Goal: Task Accomplishment & Management: Complete application form

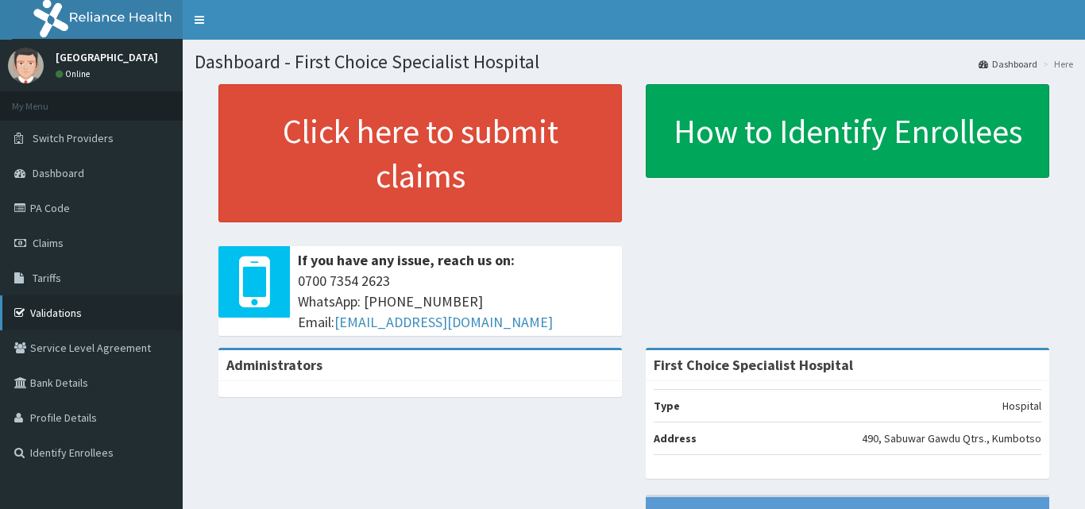
click at [95, 311] on link "Validations" at bounding box center [91, 312] width 183 height 35
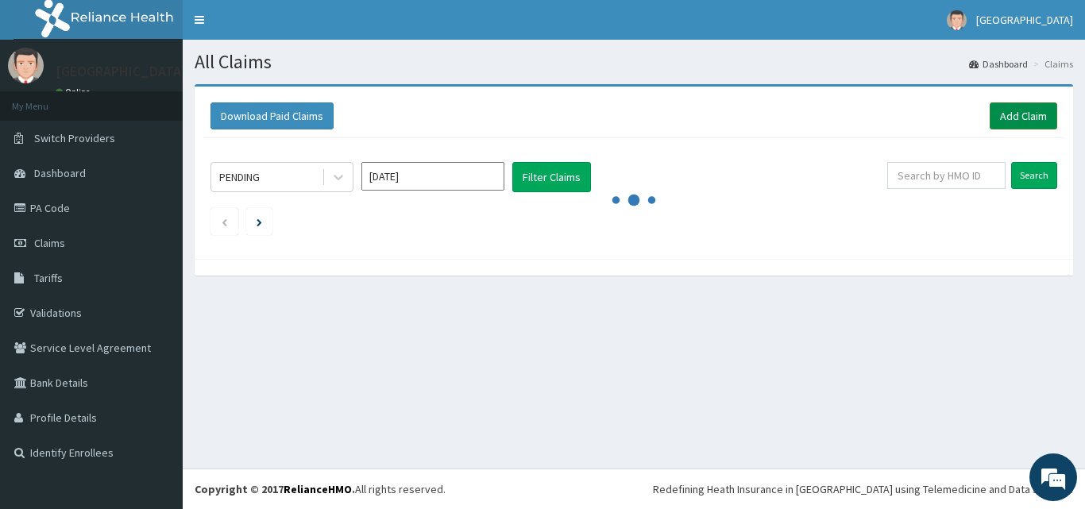
click at [999, 114] on link "Add Claim" at bounding box center [1024, 115] width 68 height 27
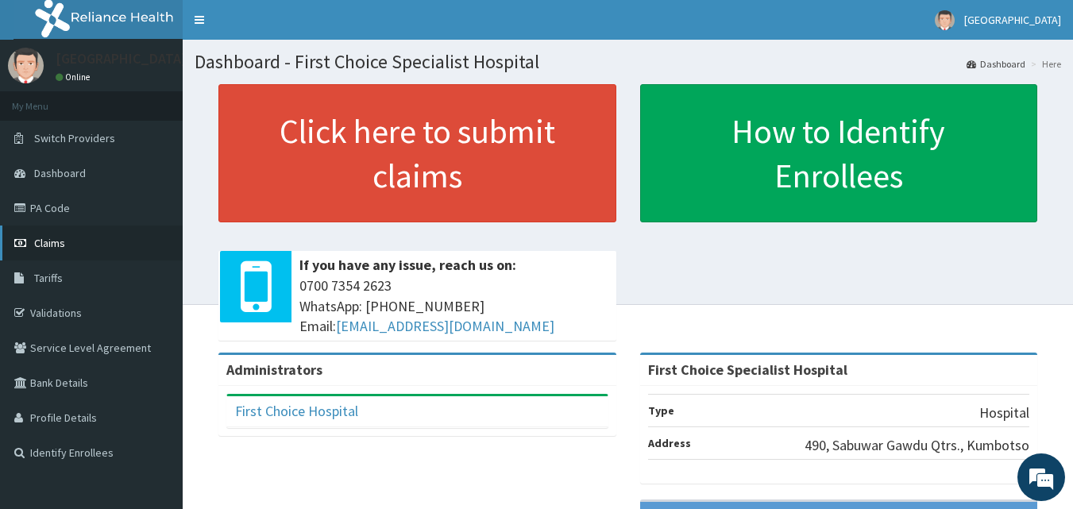
click at [65, 236] on link "Claims" at bounding box center [91, 243] width 183 height 35
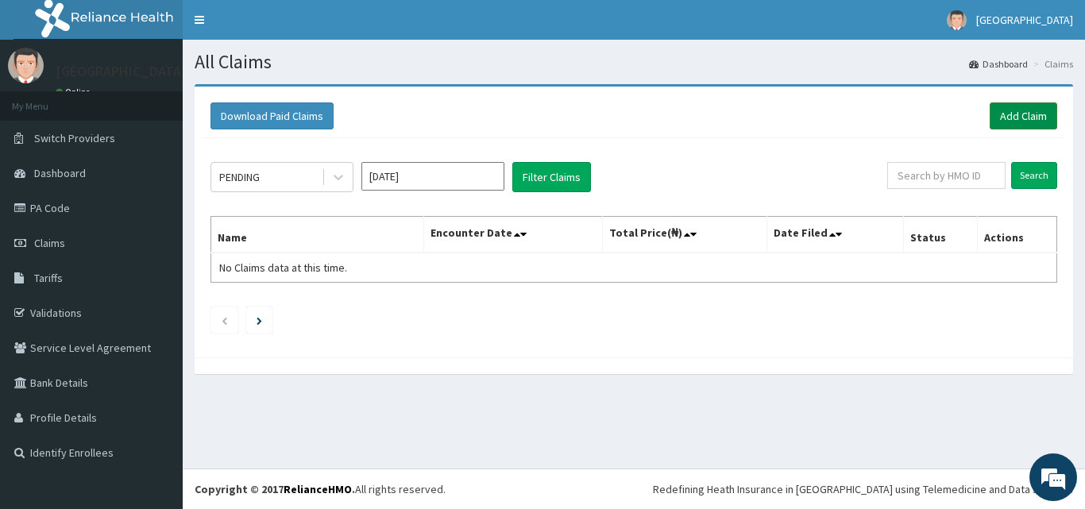
click at [1036, 112] on link "Add Claim" at bounding box center [1024, 115] width 68 height 27
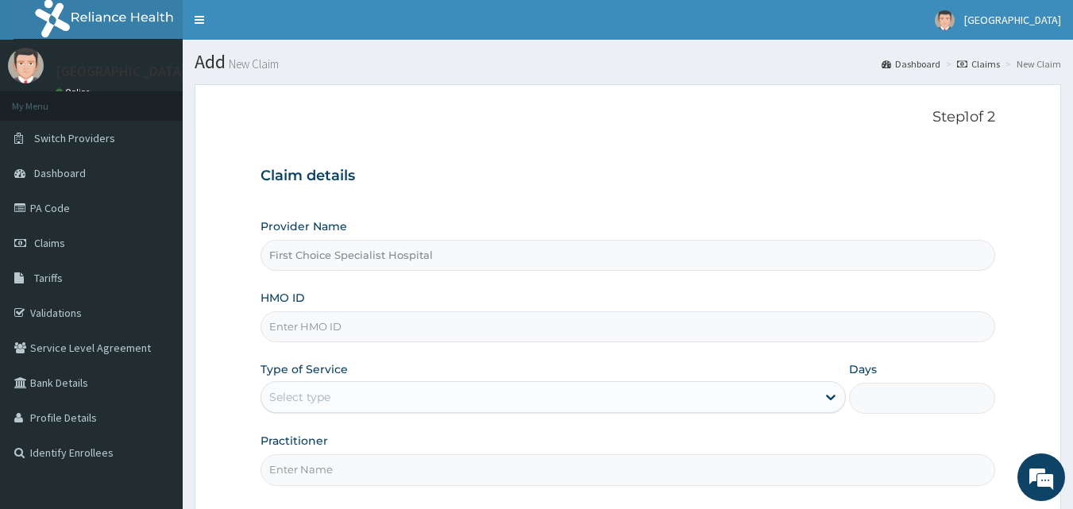
scroll to position [75, 0]
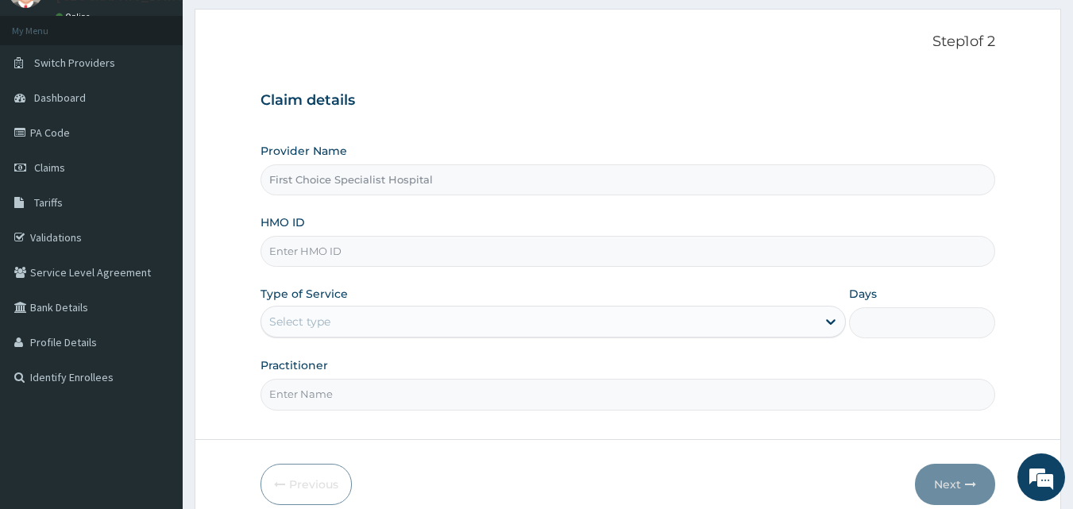
click at [323, 260] on input "HMO ID" at bounding box center [627, 251] width 735 height 31
type input "BTR/11110/A"
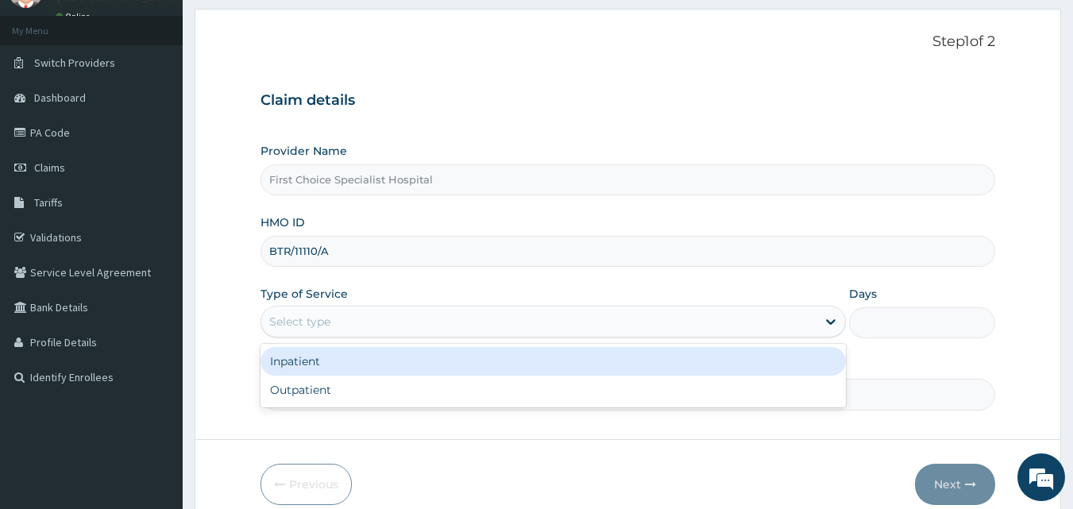
click at [345, 318] on div "Select type" at bounding box center [538, 321] width 555 height 25
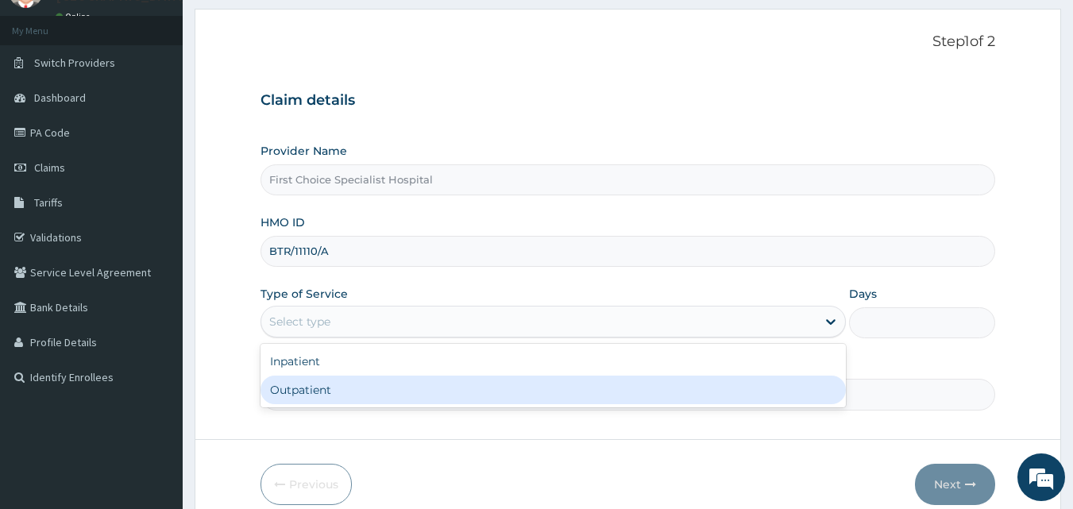
click at [353, 385] on div "Outpatient" at bounding box center [552, 390] width 585 height 29
type input "1"
click at [353, 385] on input "Practitioner" at bounding box center [627, 394] width 735 height 31
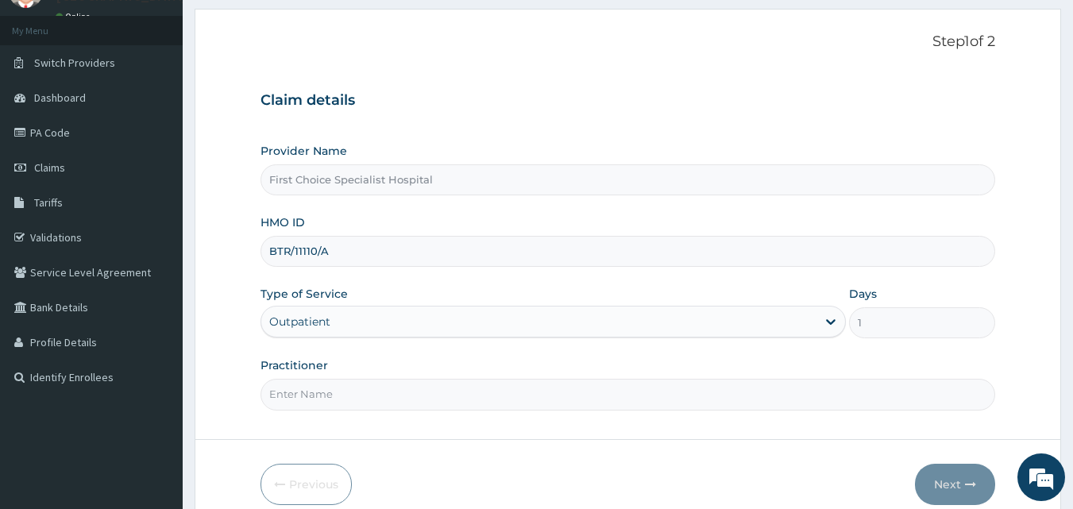
scroll to position [0, 0]
type input "DR [PERSON_NAME]"
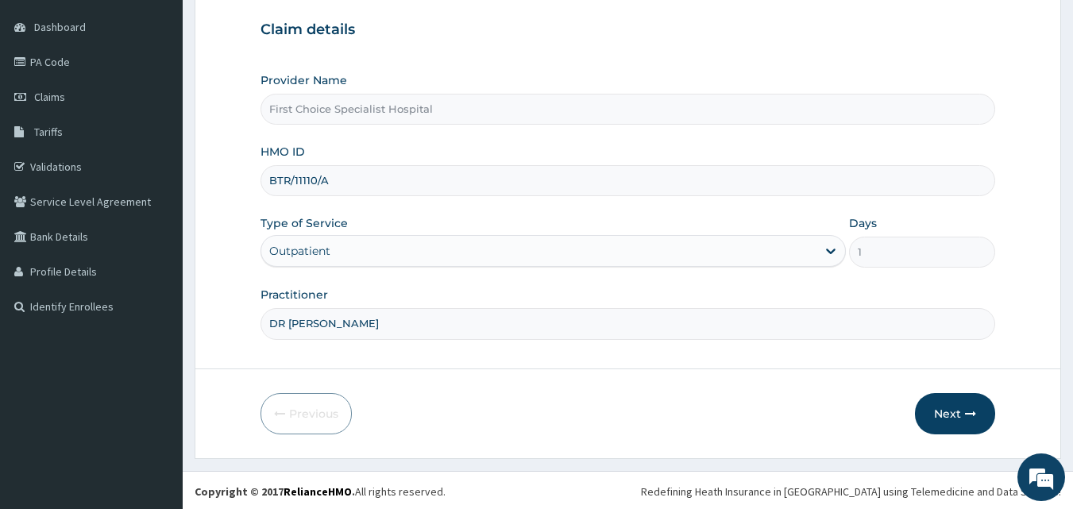
scroll to position [149, 0]
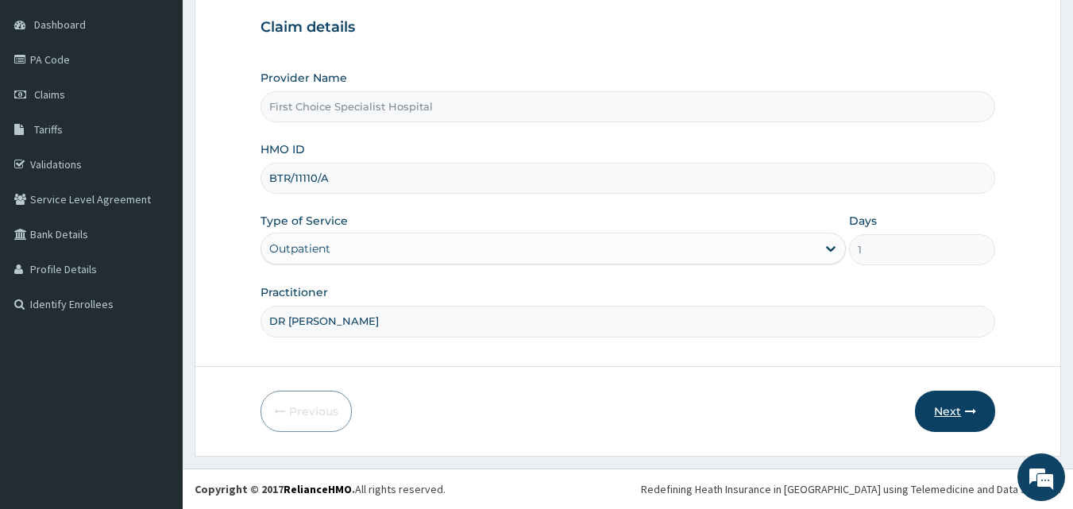
click at [955, 405] on button "Next" at bounding box center [955, 411] width 80 height 41
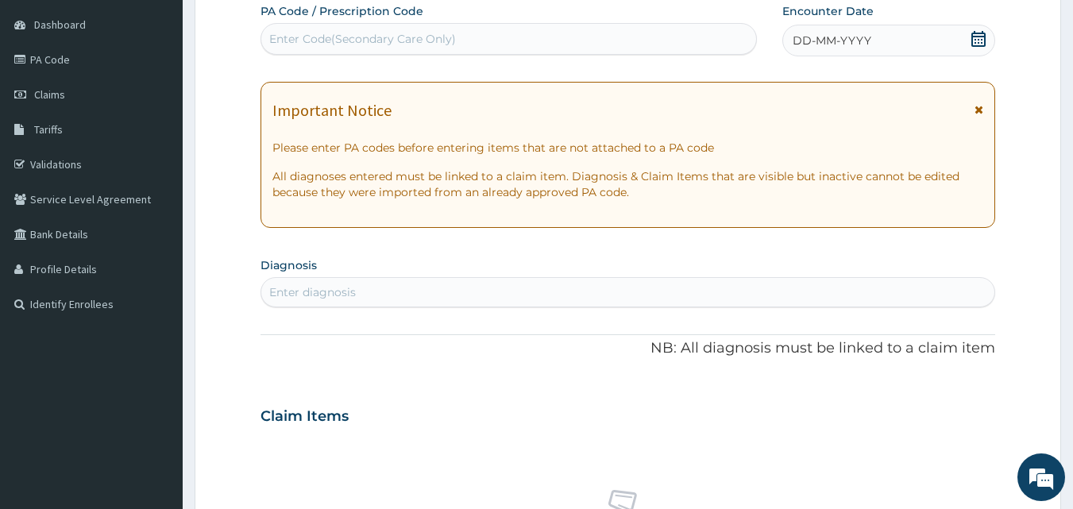
click at [977, 35] on icon at bounding box center [978, 39] width 16 height 16
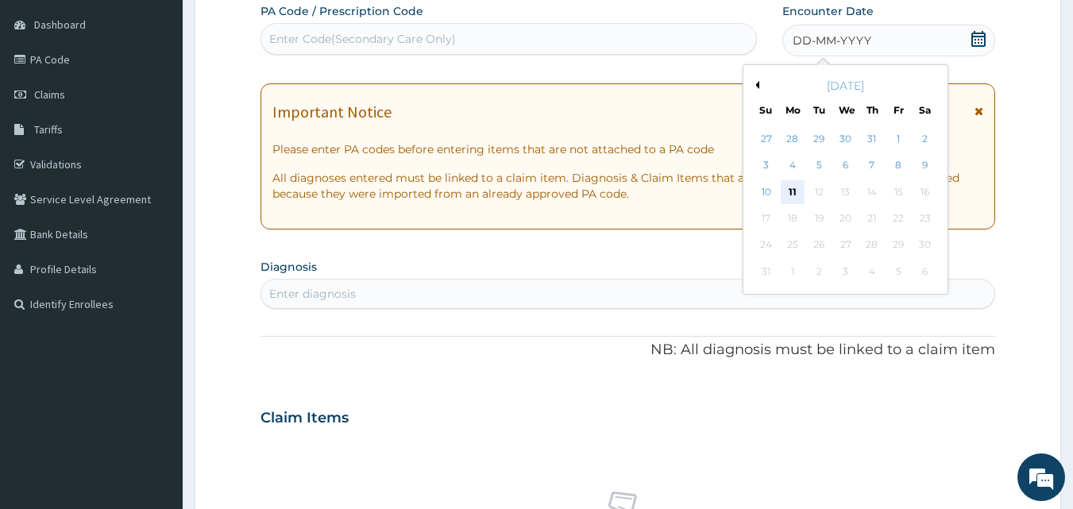
click at [793, 188] on div "11" at bounding box center [793, 192] width 24 height 24
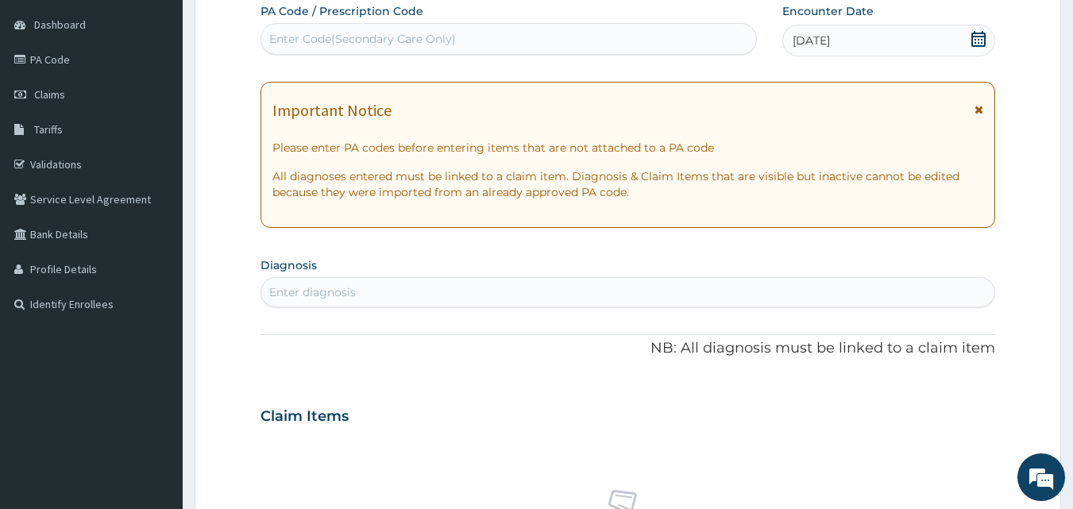
click at [426, 284] on div "Enter diagnosis" at bounding box center [628, 292] width 734 height 25
type input "m"
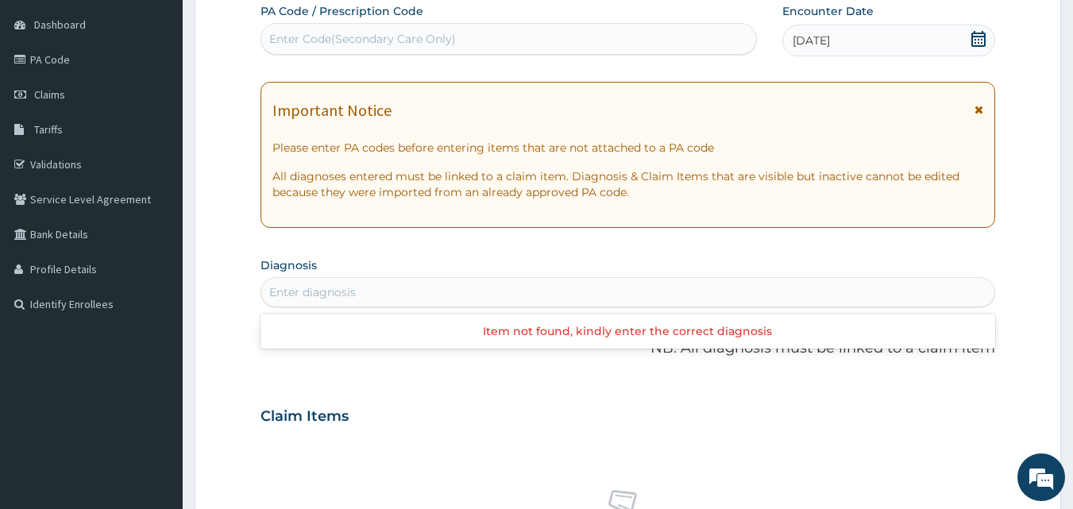
click at [426, 284] on div "Enter diagnosis" at bounding box center [628, 292] width 734 height 25
type input "bleeding"
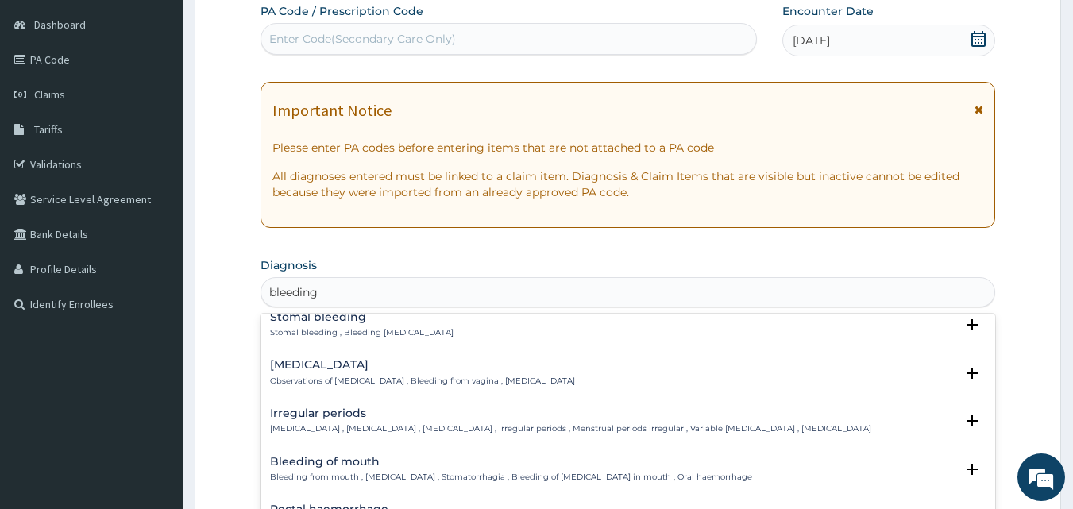
scroll to position [532, 0]
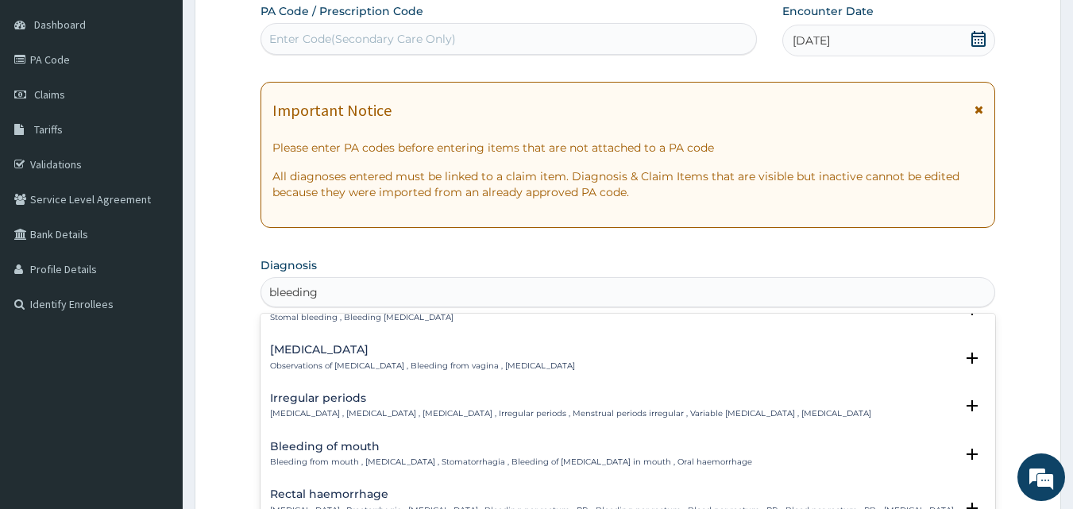
click at [376, 361] on p "Observations of [MEDICAL_DATA] , Bleeding from vagina , [MEDICAL_DATA]" at bounding box center [422, 366] width 305 height 11
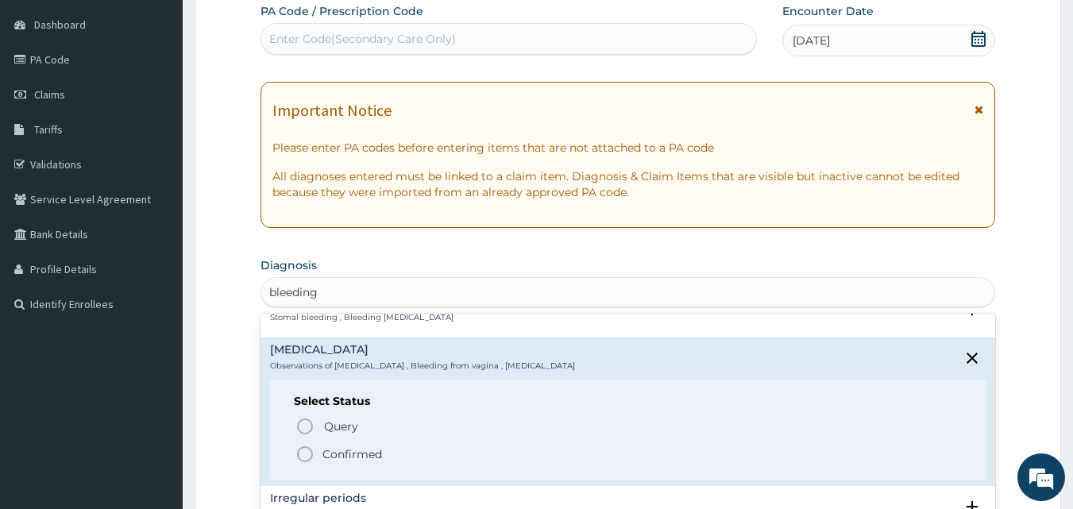
click at [303, 432] on div "Query Query covers suspected (?), Keep in view (kiv), Ruled out (r/o) Confirmed" at bounding box center [628, 439] width 669 height 48
click at [372, 492] on h4 "Irregular periods" at bounding box center [570, 498] width 601 height 12
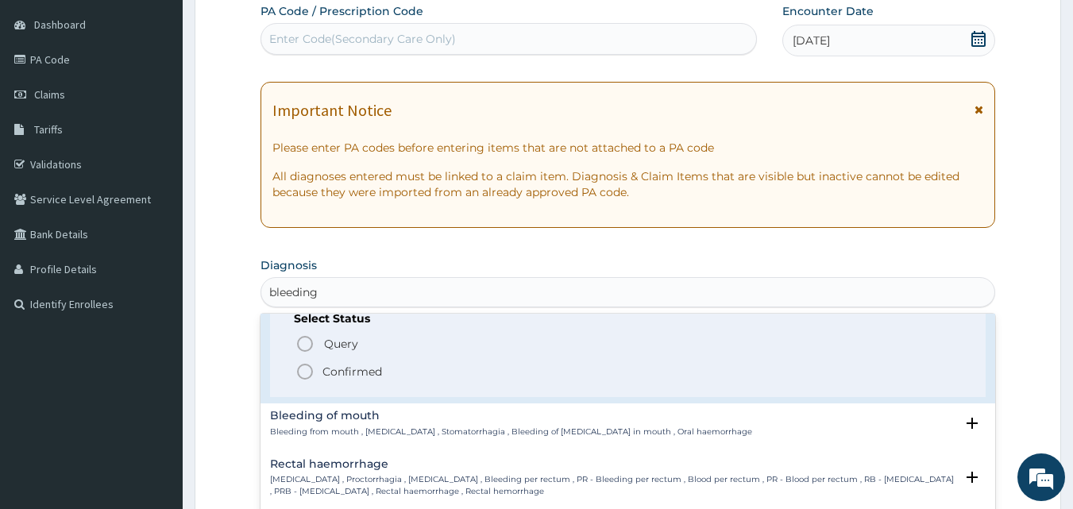
scroll to position [669, 0]
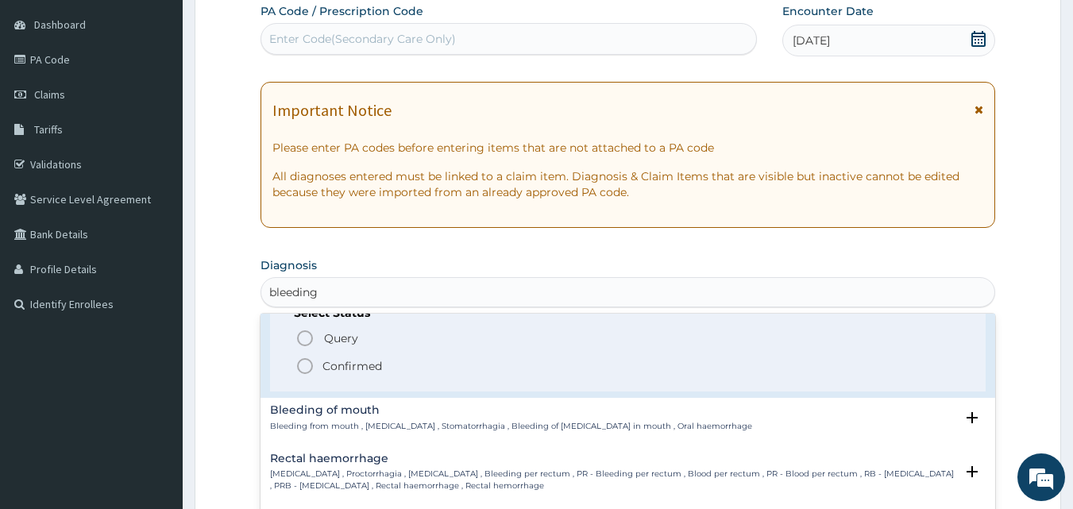
click at [308, 369] on icon "status option filled" at bounding box center [304, 366] width 19 height 19
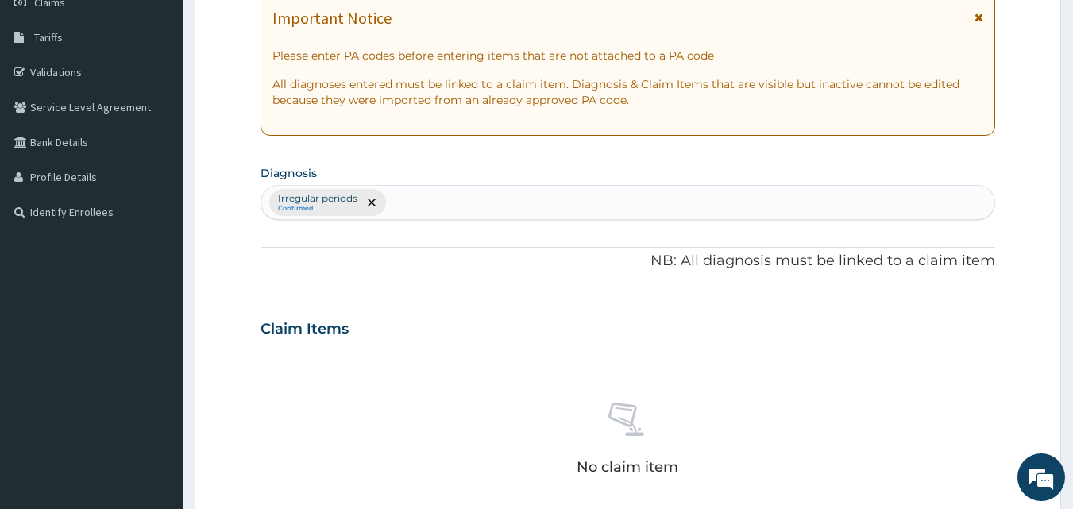
scroll to position [453, 0]
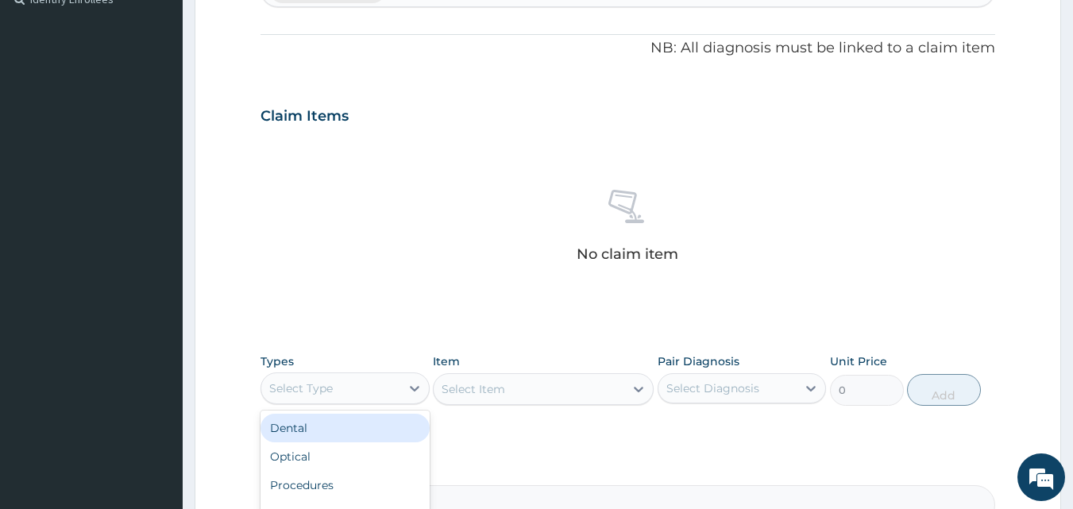
click at [307, 390] on div "Select Type" at bounding box center [301, 388] width 64 height 16
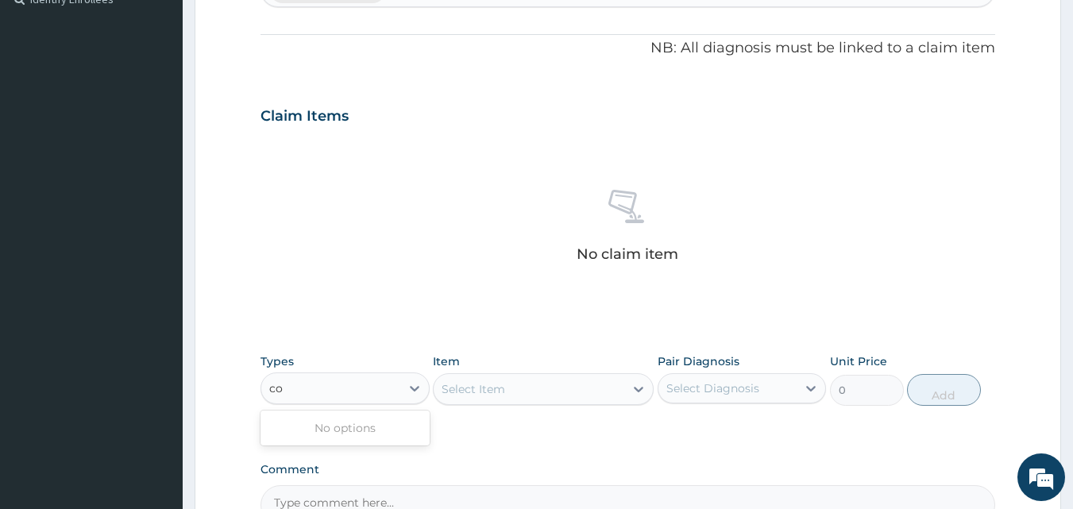
type input "c"
type input "proced"
click at [327, 432] on div "Procedures" at bounding box center [344, 428] width 169 height 29
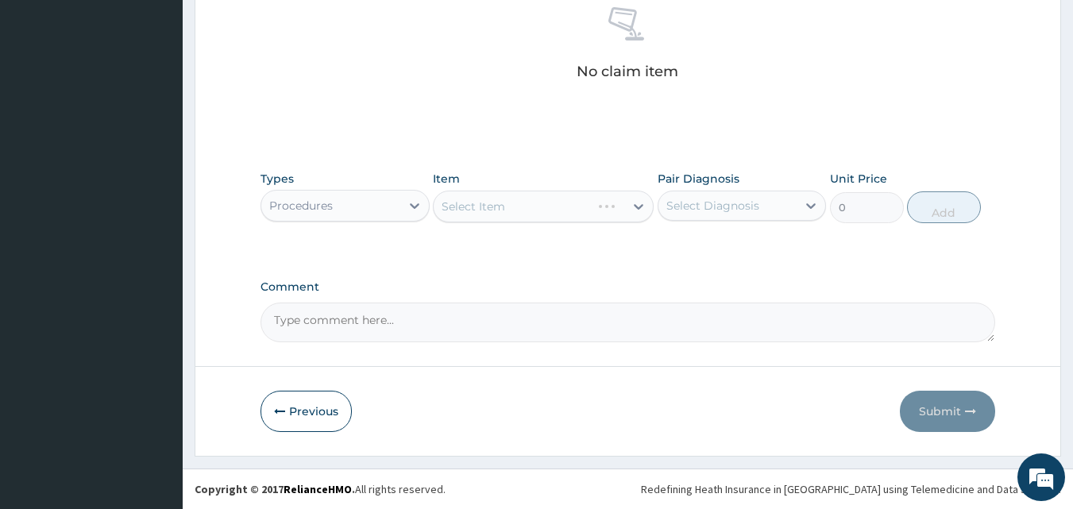
click at [507, 218] on div "Select Item" at bounding box center [543, 207] width 221 height 32
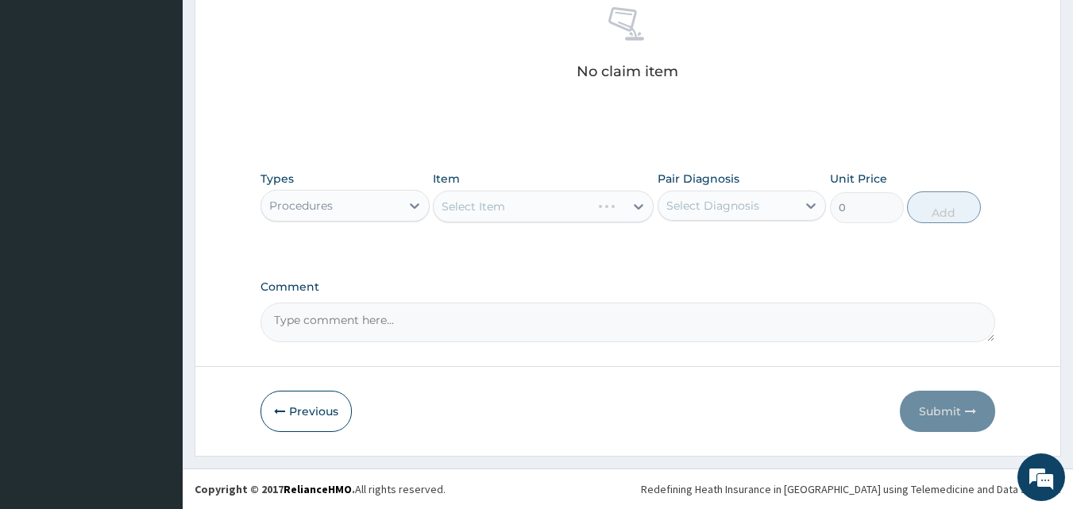
click at [546, 209] on div "Select Item" at bounding box center [543, 207] width 221 height 32
click at [546, 209] on div "Select Item" at bounding box center [529, 206] width 191 height 25
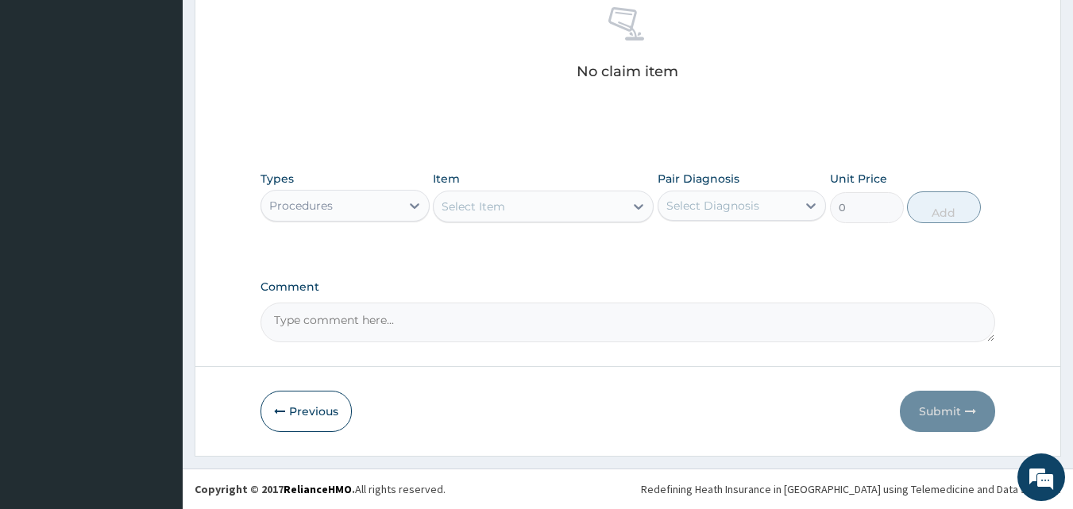
click at [546, 209] on div "Select Item" at bounding box center [529, 206] width 191 height 25
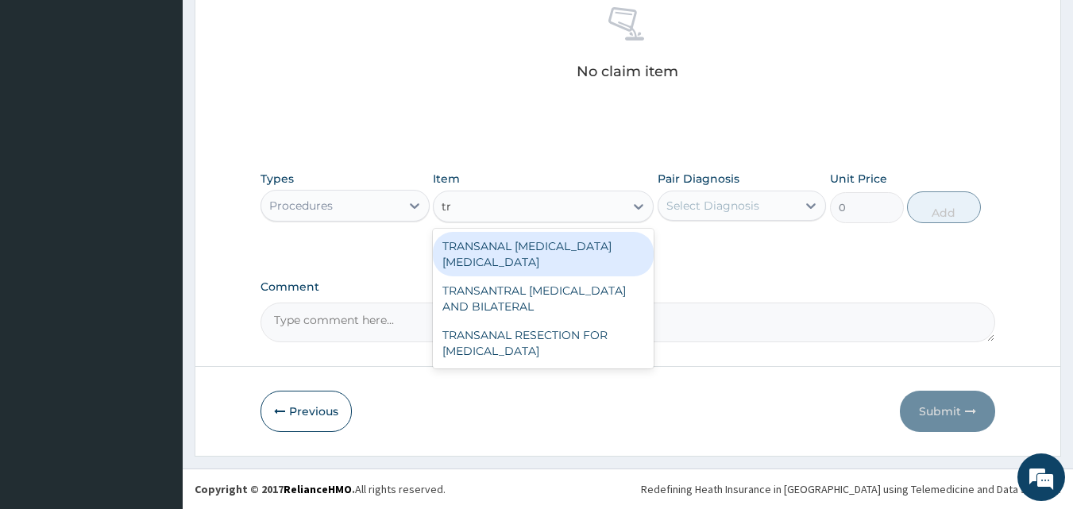
type input "t"
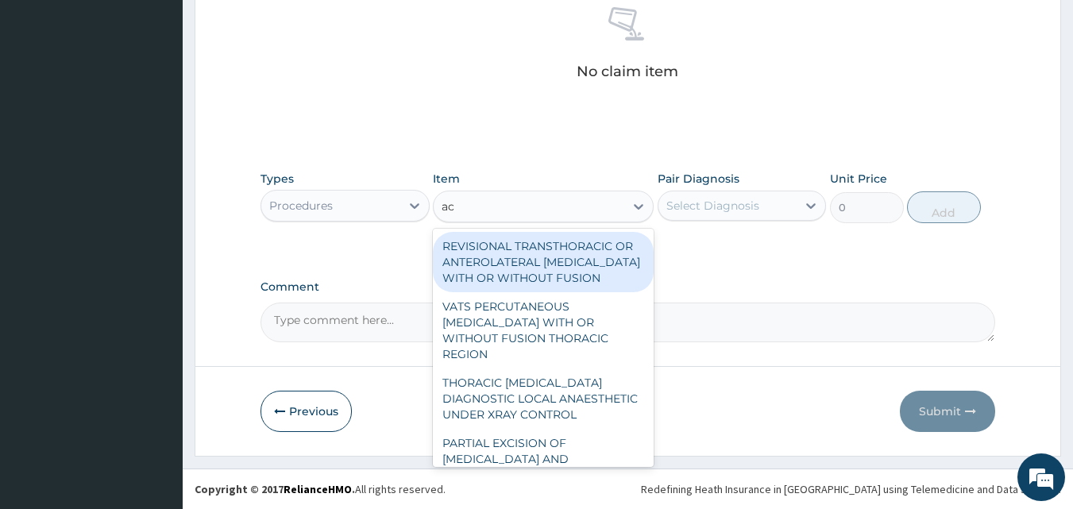
type input "a"
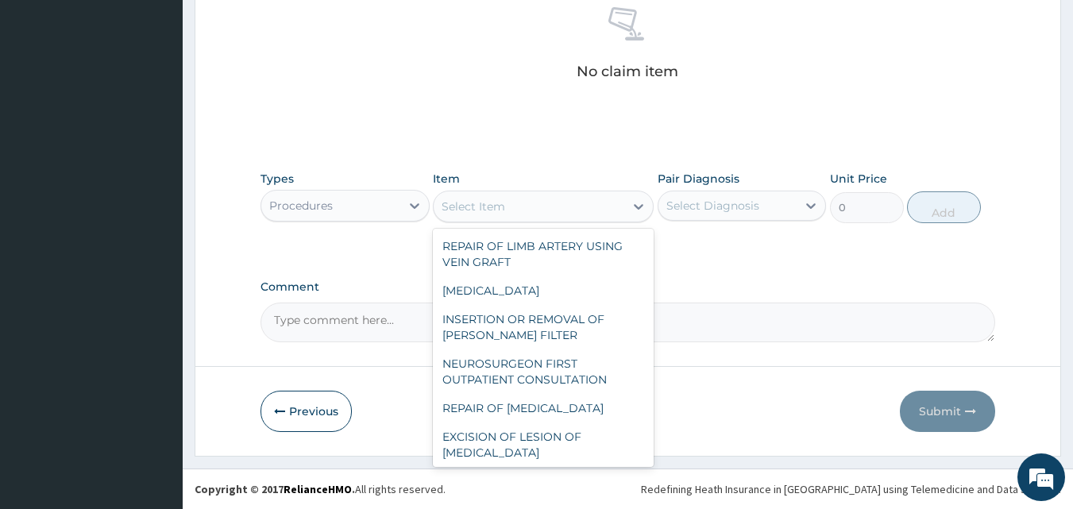
click at [378, 215] on div "Procedures" at bounding box center [330, 205] width 139 height 25
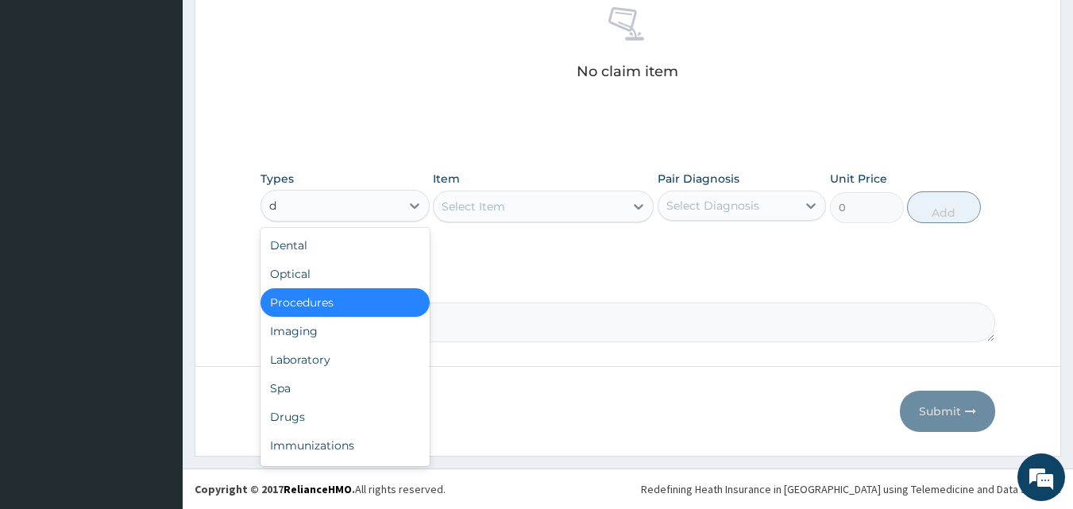
type input "dr"
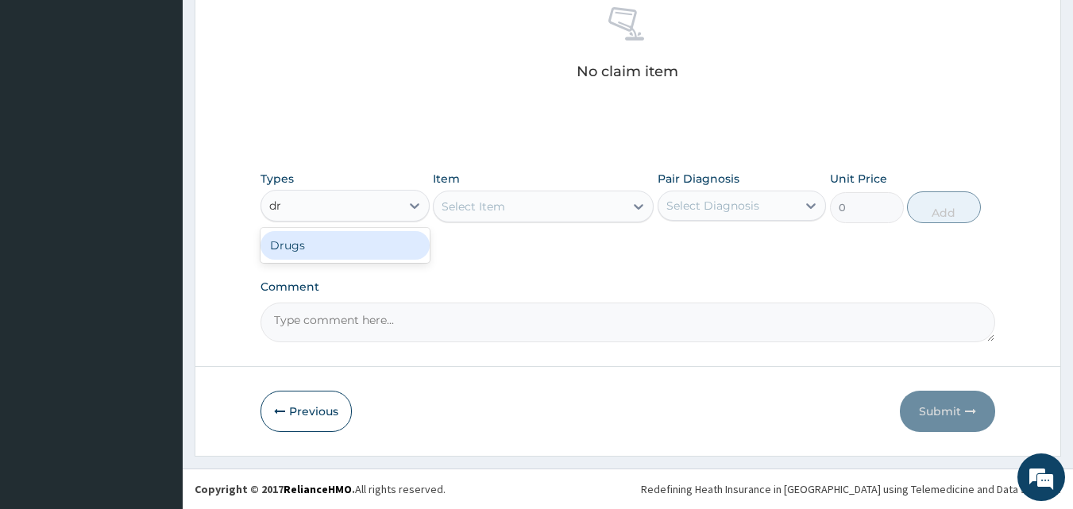
click at [379, 233] on div "Drugs" at bounding box center [344, 245] width 169 height 29
click at [480, 208] on div "Select Item" at bounding box center [543, 207] width 221 height 32
click at [480, 208] on div "Select Item" at bounding box center [474, 207] width 64 height 16
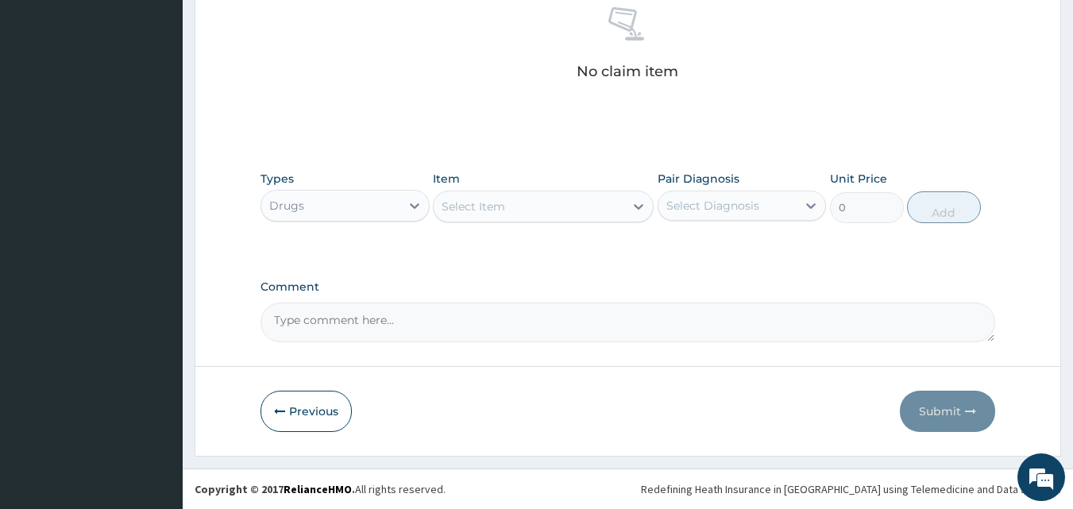
click at [480, 208] on div "Select Item" at bounding box center [474, 207] width 64 height 16
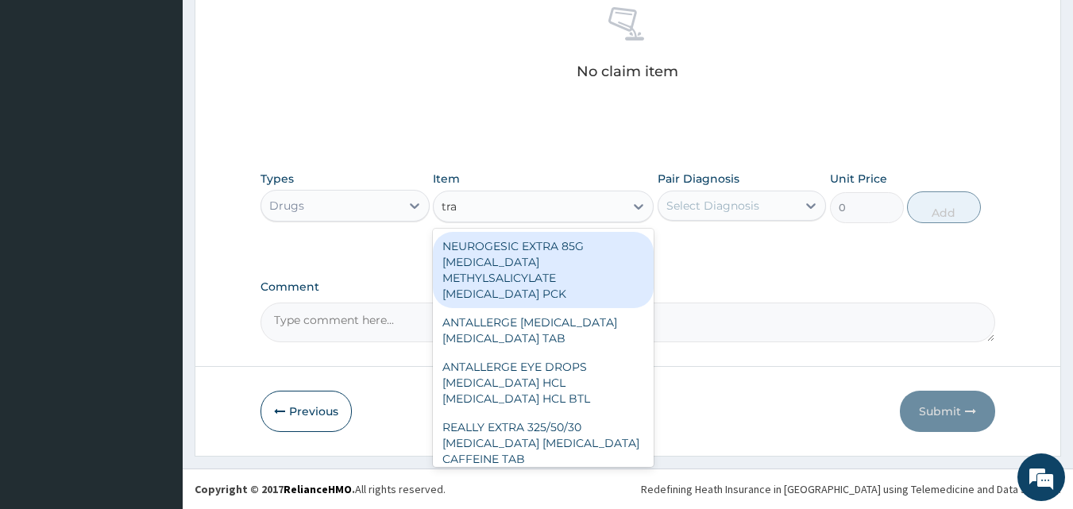
type input "[PERSON_NAME]"
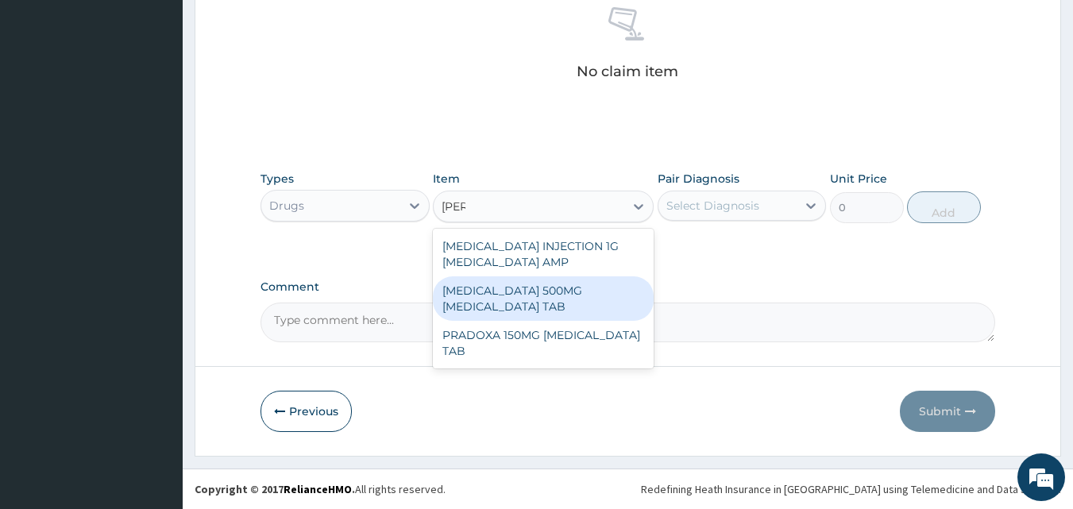
click at [501, 307] on div "[MEDICAL_DATA] 500MG [MEDICAL_DATA] TAB" at bounding box center [543, 298] width 221 height 44
type input "258.75"
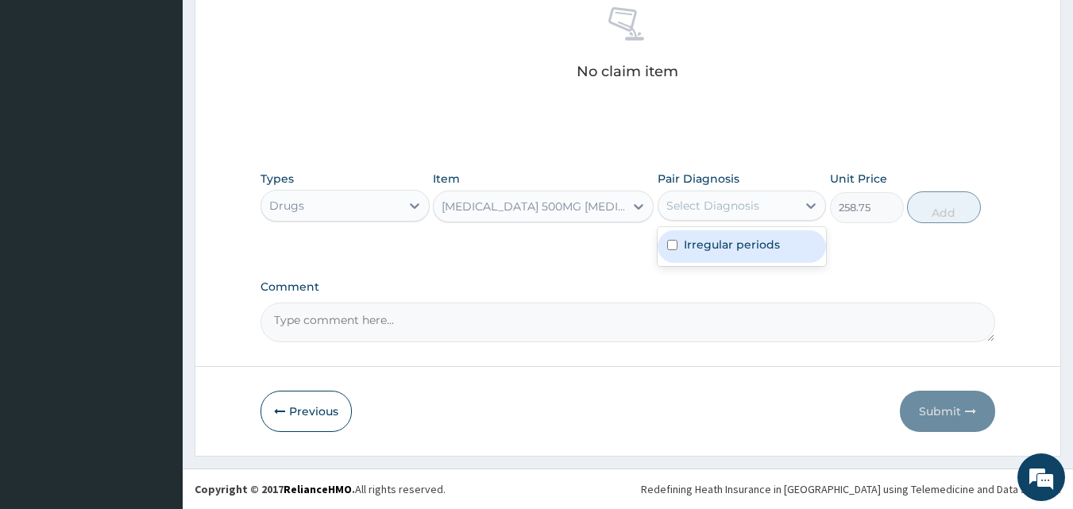
click at [708, 219] on div "Select Diagnosis" at bounding box center [742, 206] width 169 height 30
click at [720, 265] on div "Irregular periods" at bounding box center [742, 246] width 169 height 39
click at [733, 251] on label "Irregular periods" at bounding box center [732, 245] width 96 height 16
checkbox input "true"
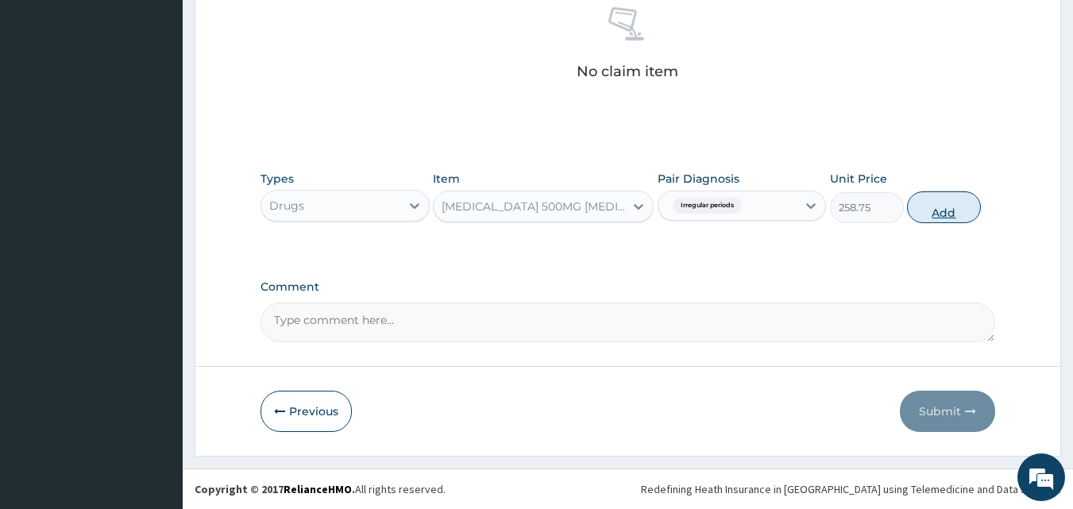
click at [962, 210] on button "Add" at bounding box center [944, 207] width 74 height 32
type input "0"
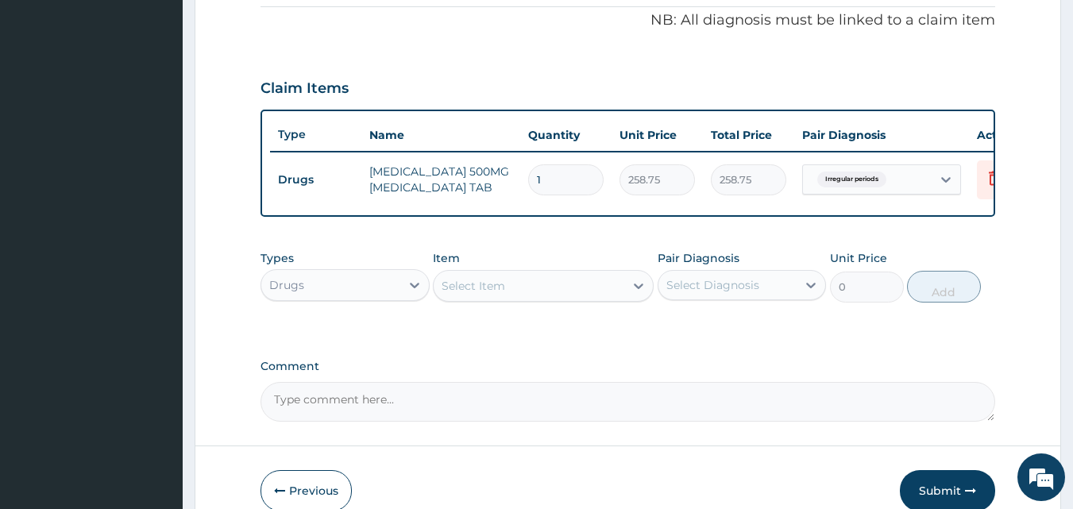
scroll to position [482, 0]
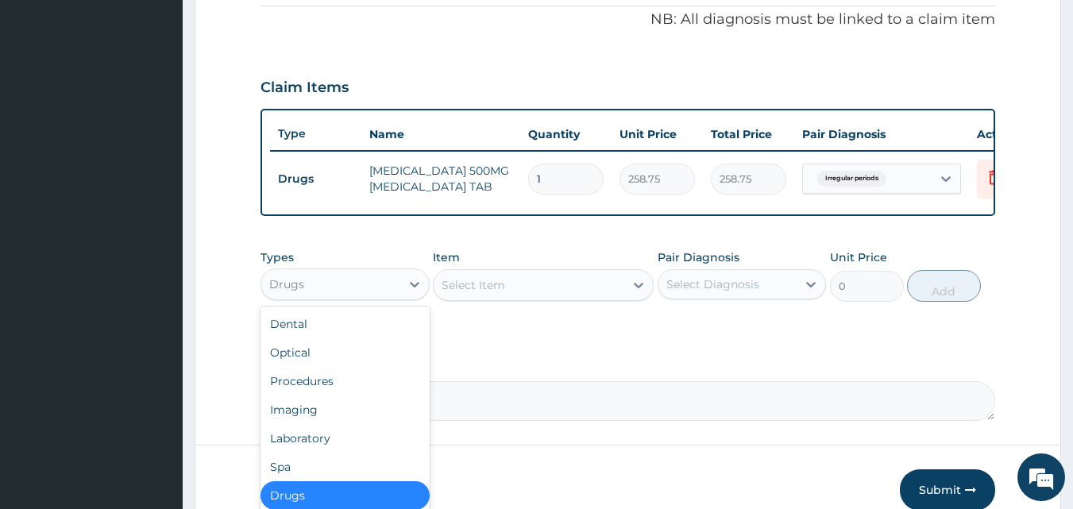
click at [326, 297] on div "Drugs" at bounding box center [330, 284] width 139 height 25
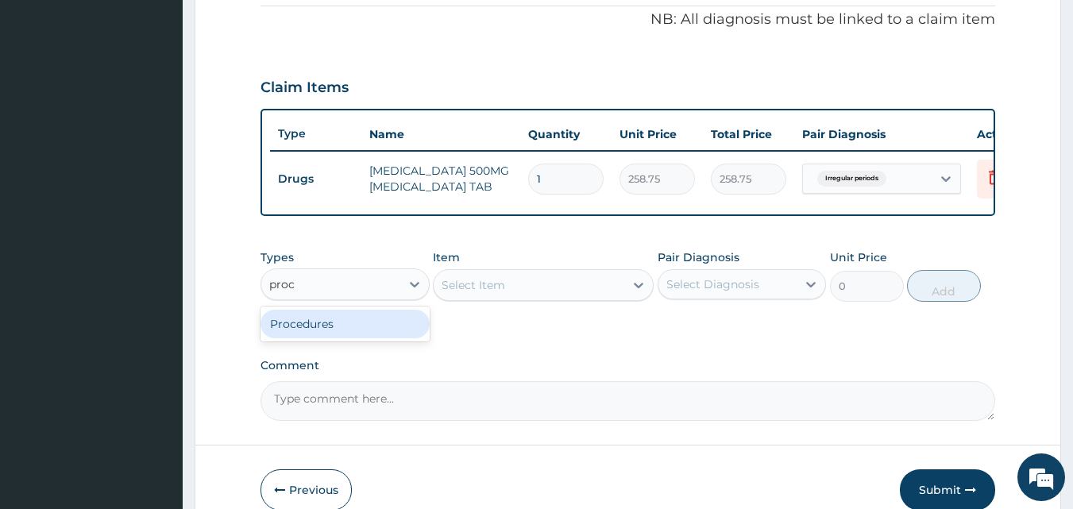
type input "proce"
click at [395, 336] on div "Procedures" at bounding box center [344, 324] width 169 height 29
click at [468, 301] on div "Select Item" at bounding box center [543, 285] width 221 height 32
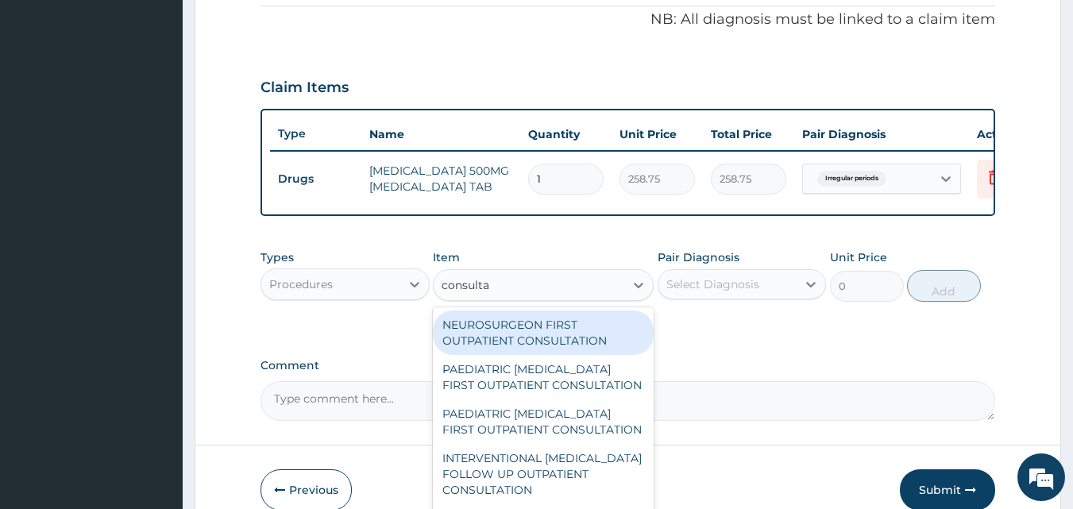
type input "consultat"
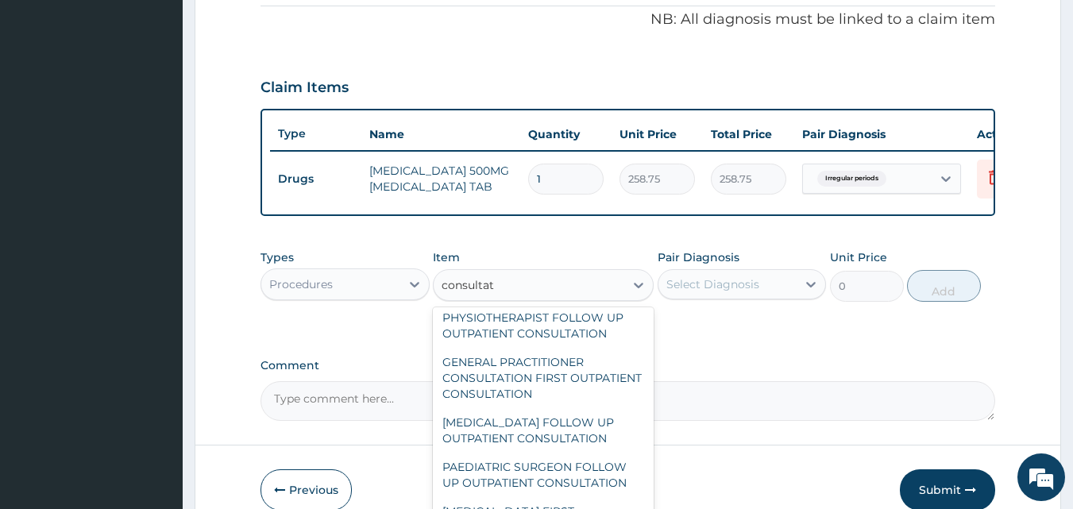
scroll to position [307, 0]
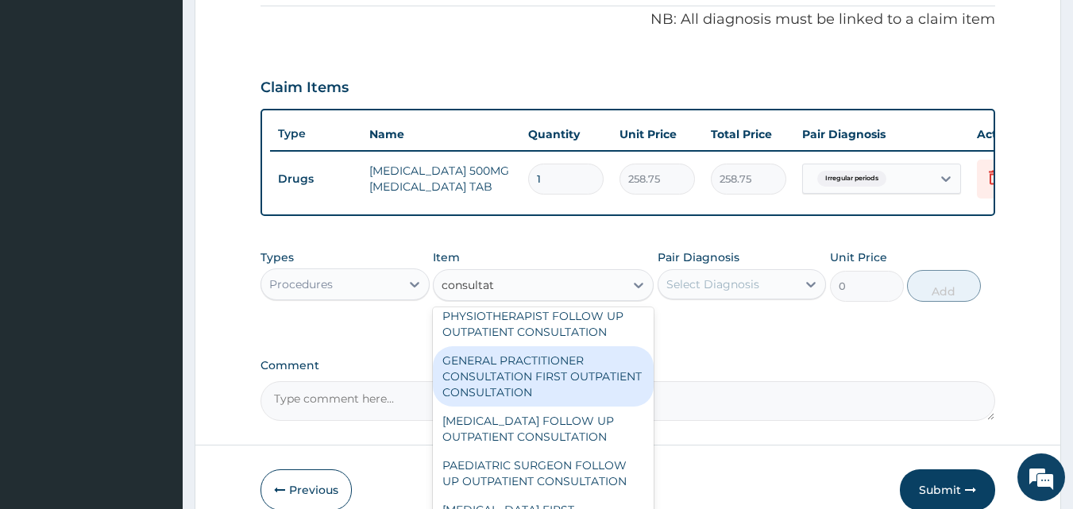
click at [523, 403] on div "GENERAL PRACTITIONER CONSULTATION FIRST OUTPATIENT CONSULTATION" at bounding box center [543, 376] width 221 height 60
type input "2400"
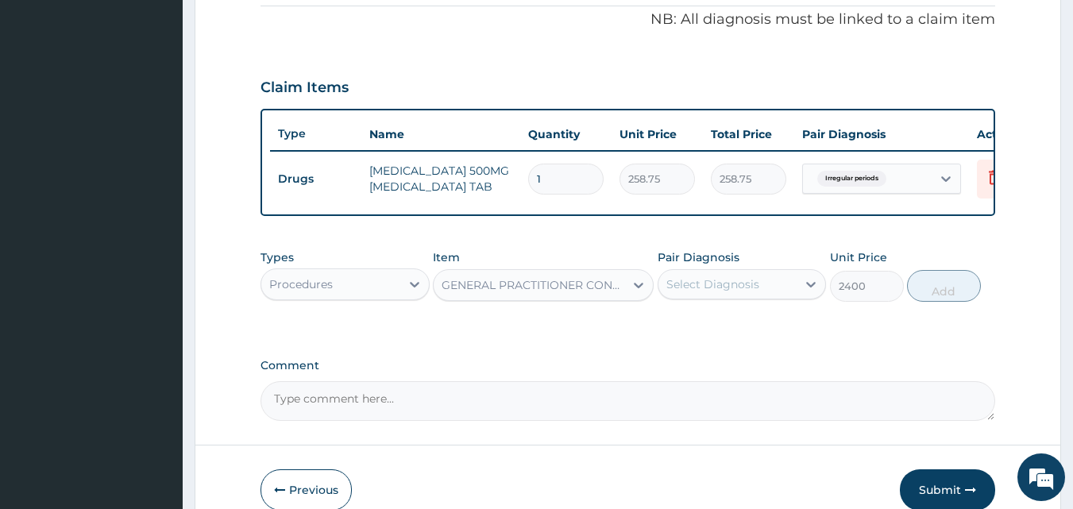
click at [673, 297] on div "Select Diagnosis" at bounding box center [727, 284] width 139 height 25
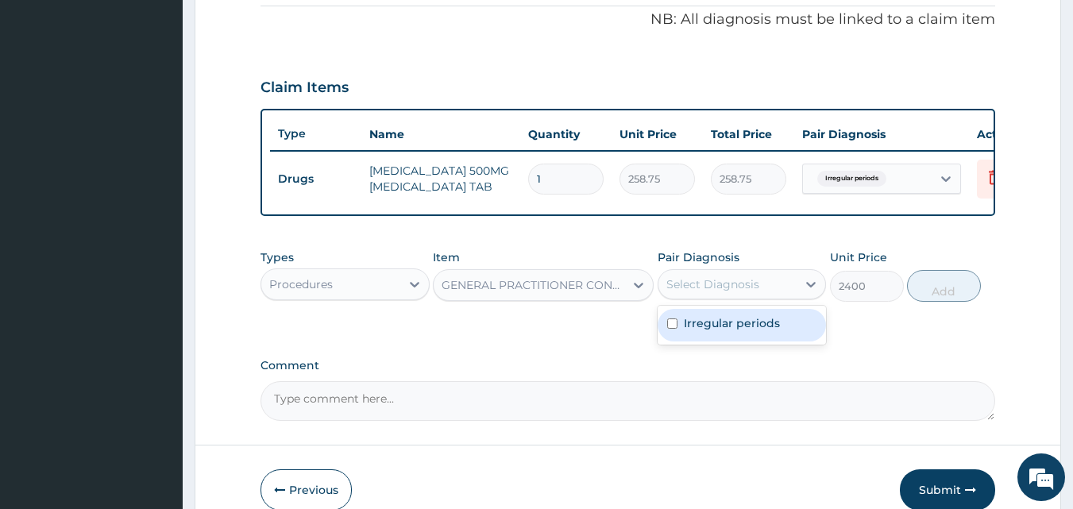
click at [673, 341] on div "Irregular periods" at bounding box center [742, 325] width 169 height 33
checkbox input "true"
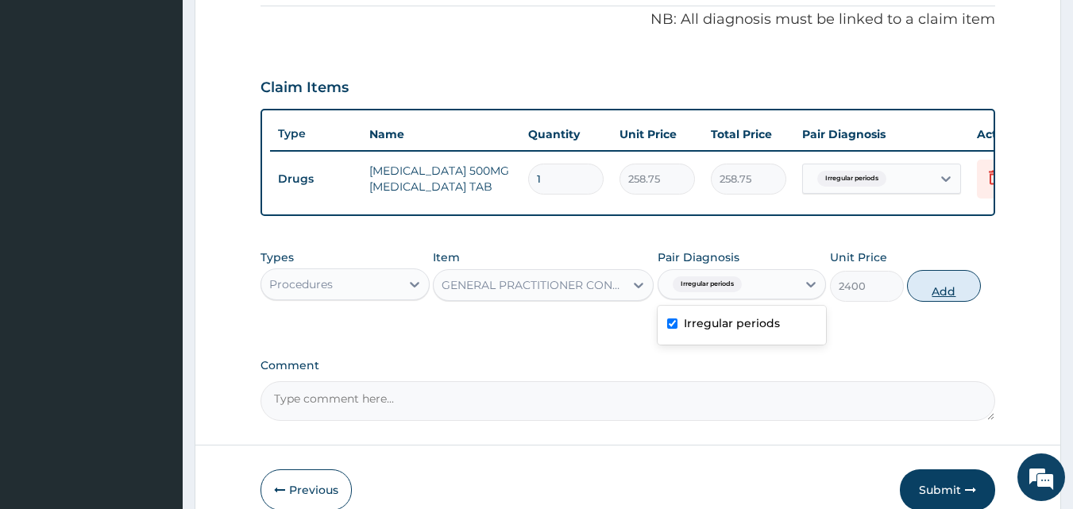
click at [936, 302] on button "Add" at bounding box center [944, 286] width 74 height 32
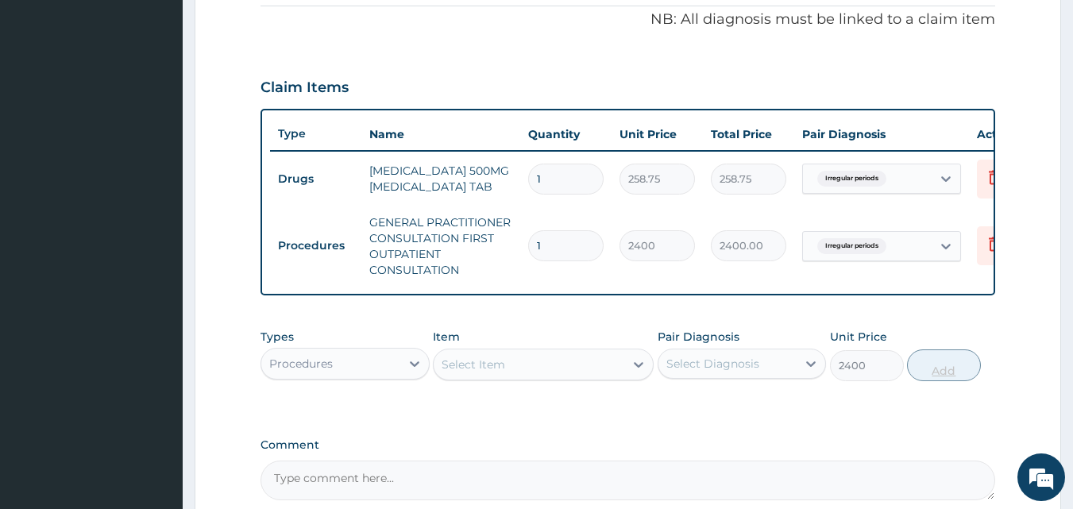
type input "0"
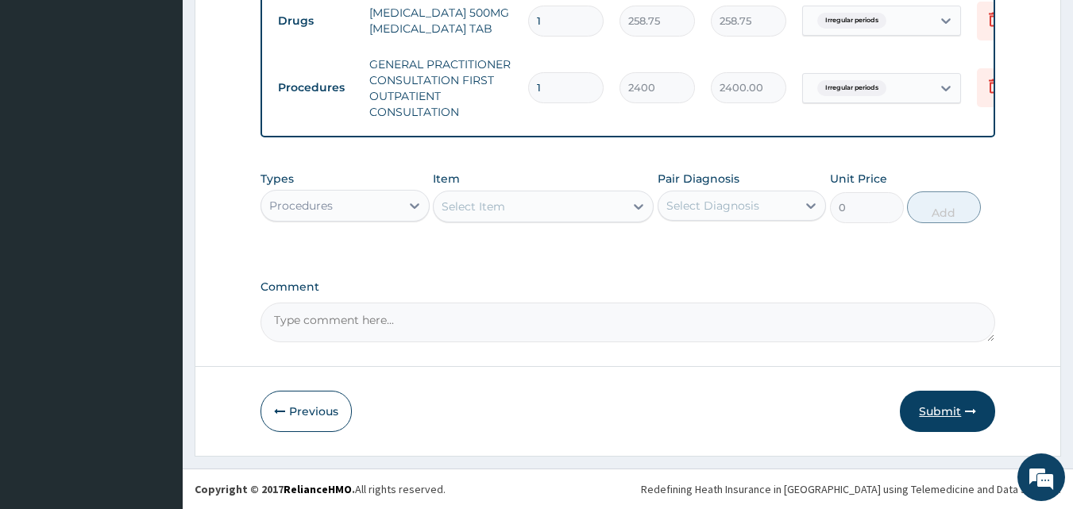
click at [951, 413] on button "Submit" at bounding box center [947, 411] width 95 height 41
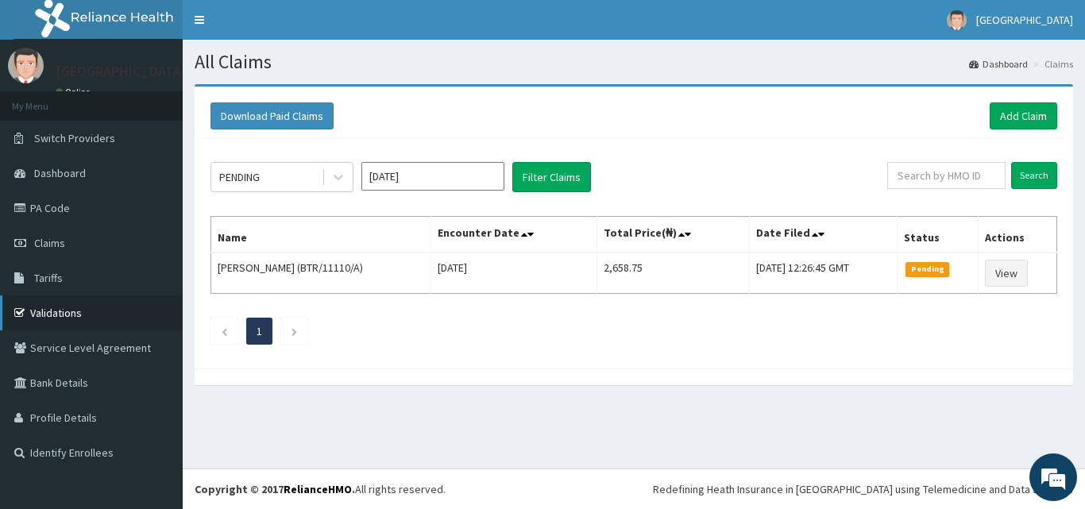
click at [93, 319] on link "Validations" at bounding box center [91, 312] width 183 height 35
